Goal: Task Accomplishment & Management: Complete application form

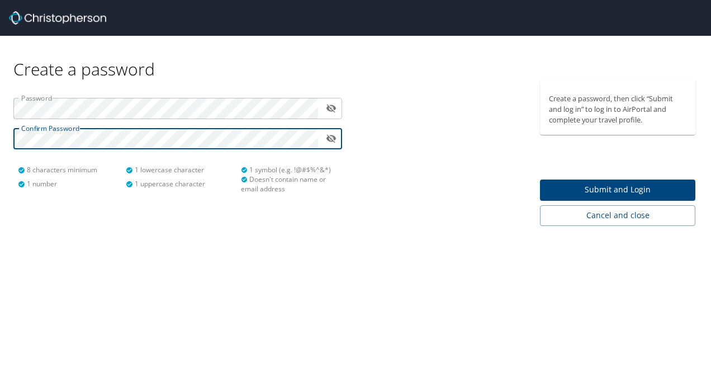
click at [595, 186] on span "Submit and Login" at bounding box center [618, 190] width 138 height 14
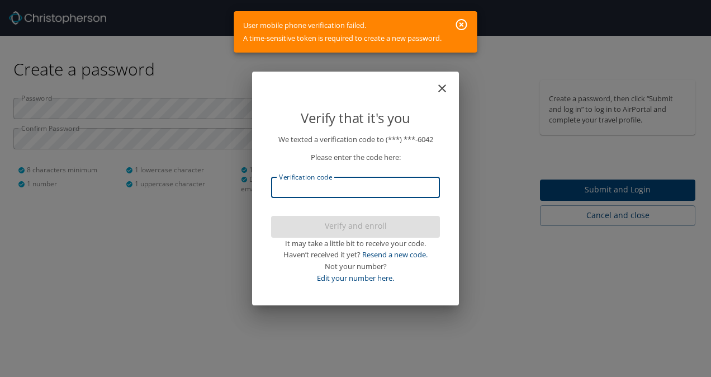
click at [409, 186] on input "Verification code" at bounding box center [355, 187] width 169 height 21
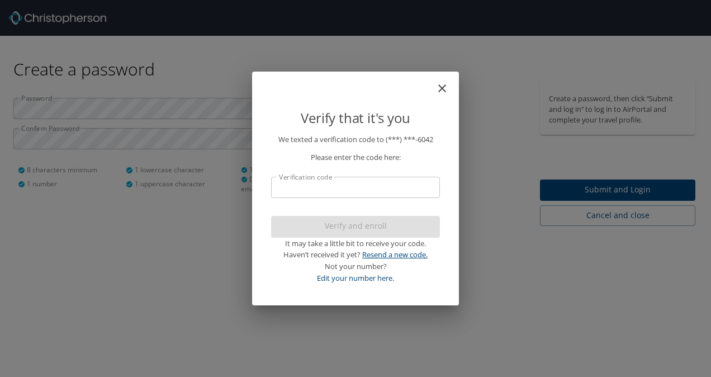
click at [388, 252] on link "Resend a new code." at bounding box center [394, 254] width 65 height 10
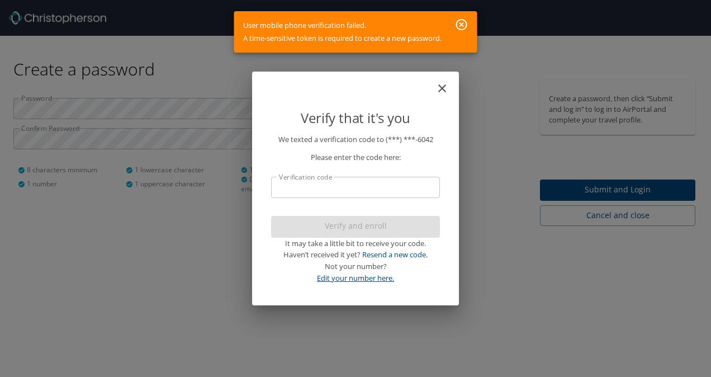
click at [366, 280] on link "Edit your number here." at bounding box center [355, 278] width 77 height 10
select select "US"
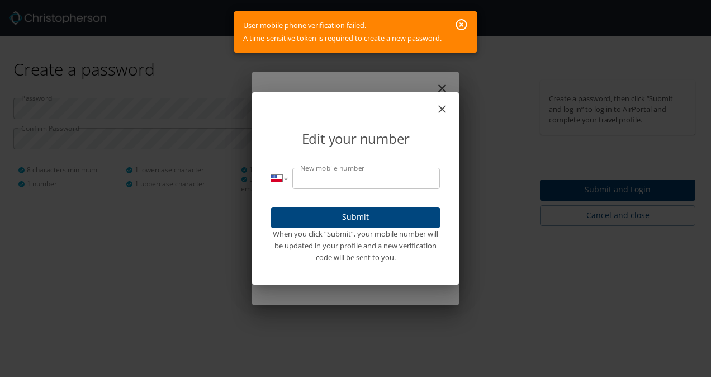
click at [337, 183] on input "New mobile number" at bounding box center [366, 178] width 148 height 21
type input "[PHONE_NUMBER]"
click at [353, 217] on span "Submit" at bounding box center [355, 217] width 151 height 14
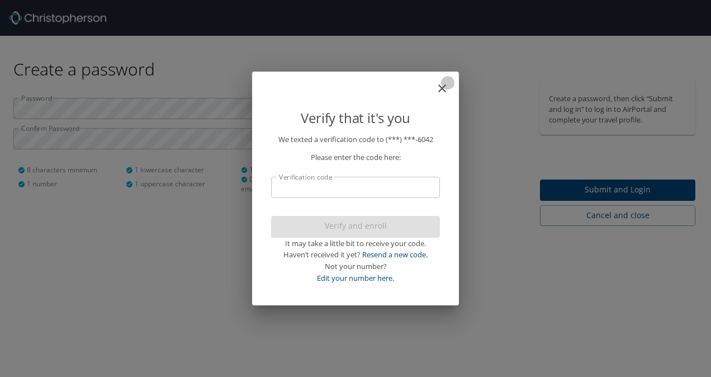
click at [438, 84] on icon "close" at bounding box center [442, 88] width 13 height 13
